Goal: Check status: Check status

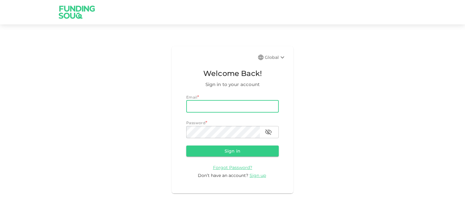
click at [203, 107] on input "email" at bounding box center [232, 106] width 93 height 12
type input "[EMAIL_ADDRESS][DOMAIN_NAME]"
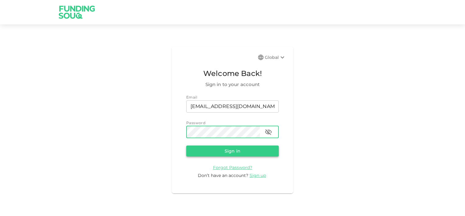
click at [242, 149] on button "Sign in" at bounding box center [232, 150] width 93 height 11
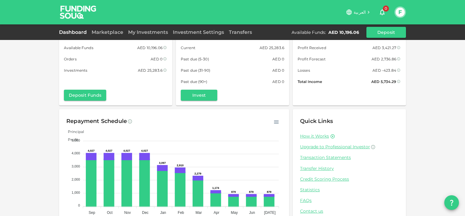
scroll to position [37, 0]
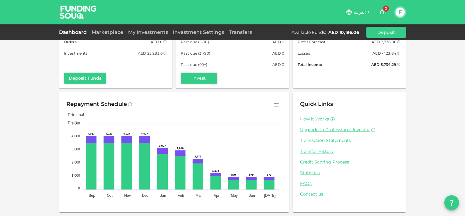
click at [316, 142] on link "Transaction Statements" at bounding box center [349, 140] width 99 height 6
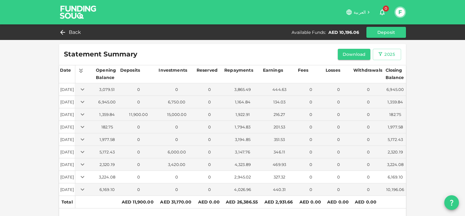
scroll to position [12, 0]
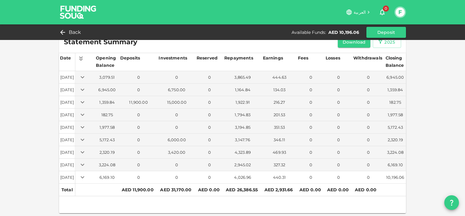
click at [86, 177] on icon "Expand" at bounding box center [82, 176] width 7 height 7
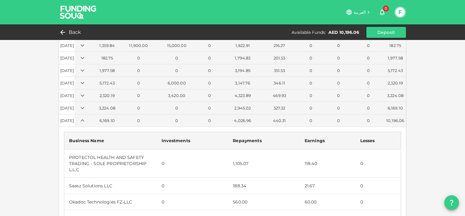
scroll to position [0, 0]
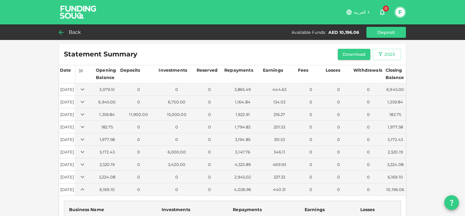
click at [65, 30] on icon at bounding box center [61, 32] width 7 height 7
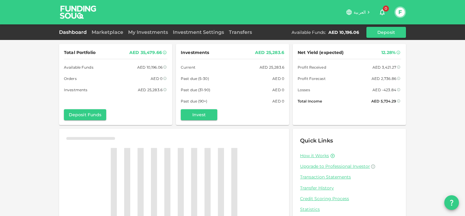
click at [106, 27] on div "Dashboard Marketplace My Investments Investment Settings Transfers Available Fu…" at bounding box center [232, 32] width 347 height 11
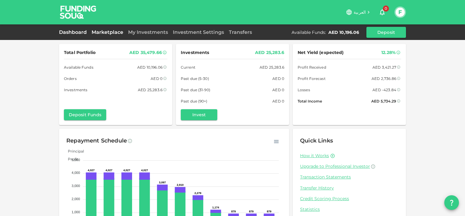
click at [106, 32] on link "Marketplace" at bounding box center [107, 32] width 37 height 6
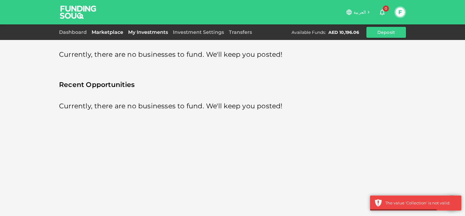
click at [147, 29] on link "My Investments" at bounding box center [148, 32] width 45 height 6
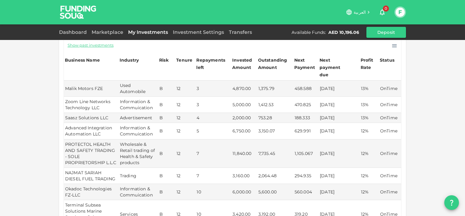
scroll to position [49, 0]
